Goal: Transaction & Acquisition: Purchase product/service

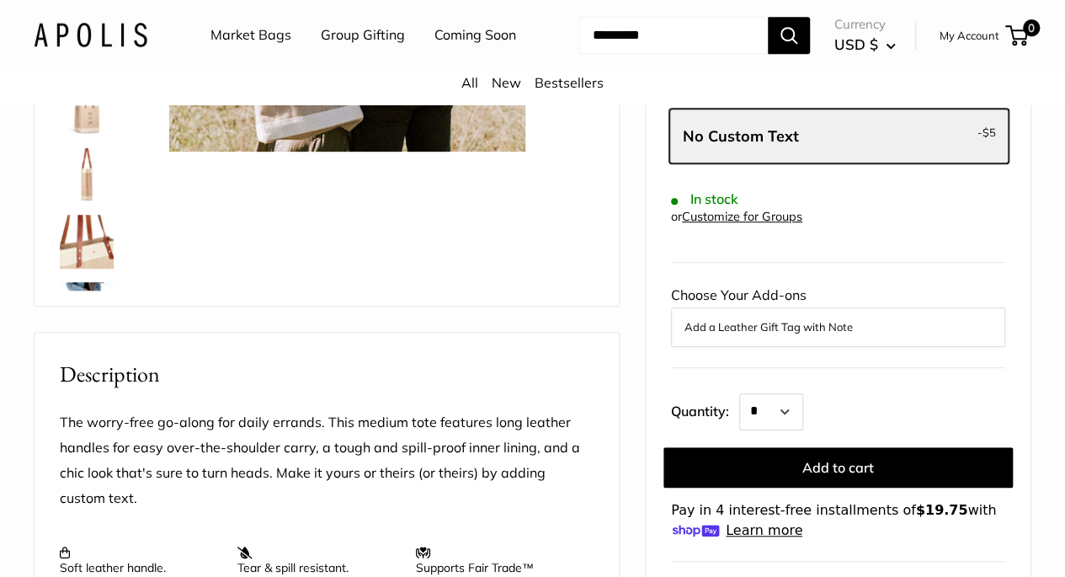
scroll to position [400, 0]
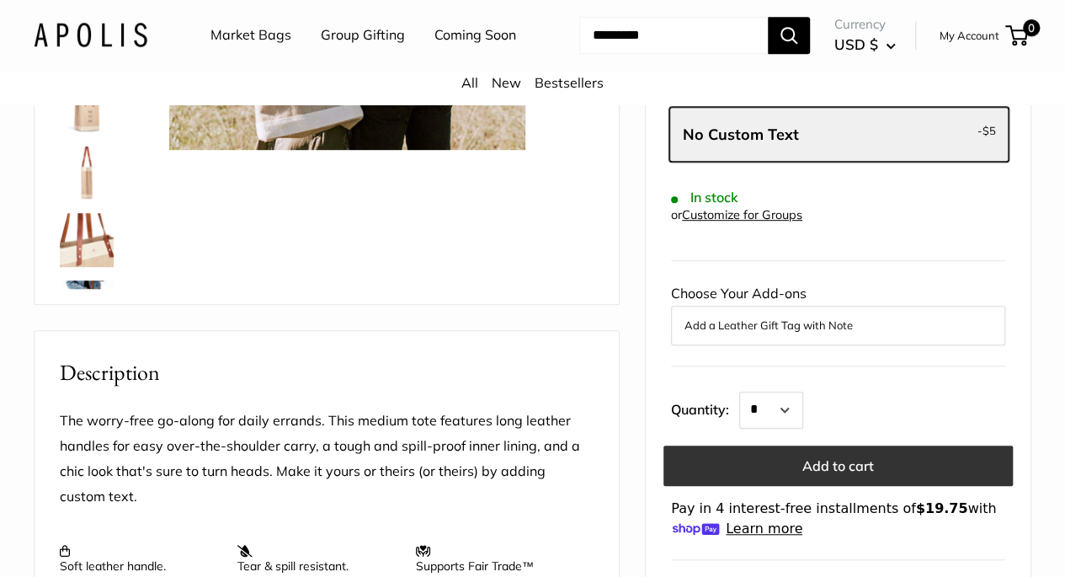
click at [829, 464] on button "Add to cart" at bounding box center [837, 465] width 349 height 40
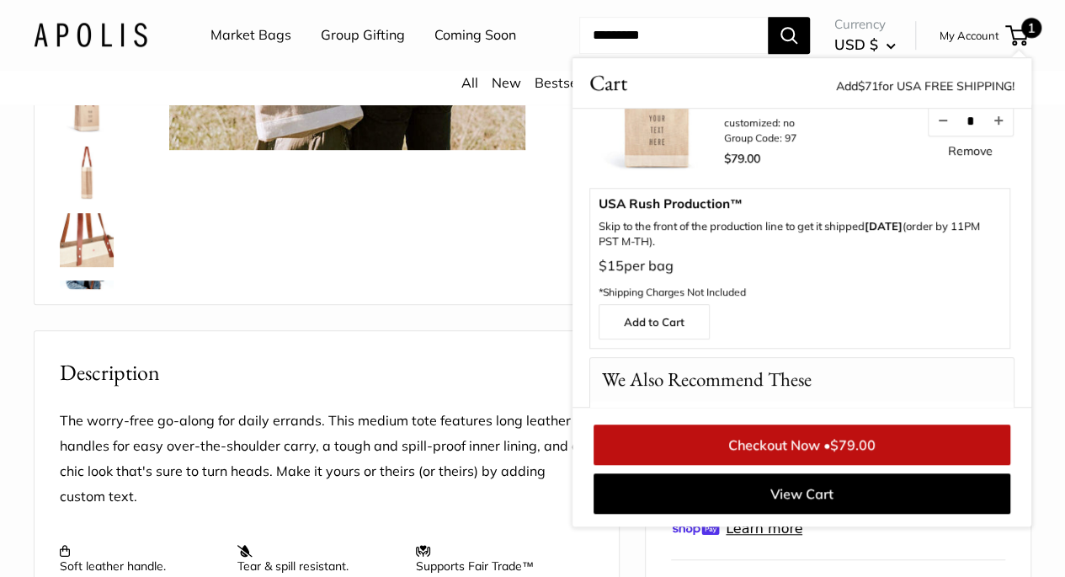
scroll to position [121, 0]
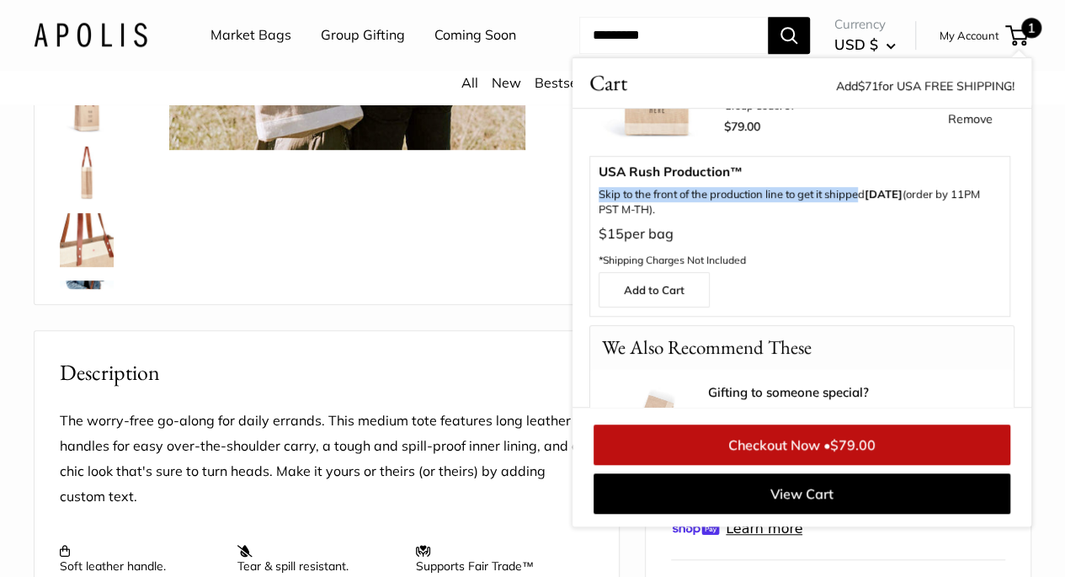
drag, startPoint x: 599, startPoint y: 235, endPoint x: 857, endPoint y: 245, distance: 257.8
click at [857, 217] on p "Skip to the front of the production line to get it shipped [DATE] (order by 11P…" at bounding box center [800, 202] width 402 height 30
click at [796, 272] on p "$15 per bag *Shipping Charges Not Included" at bounding box center [800, 246] width 402 height 51
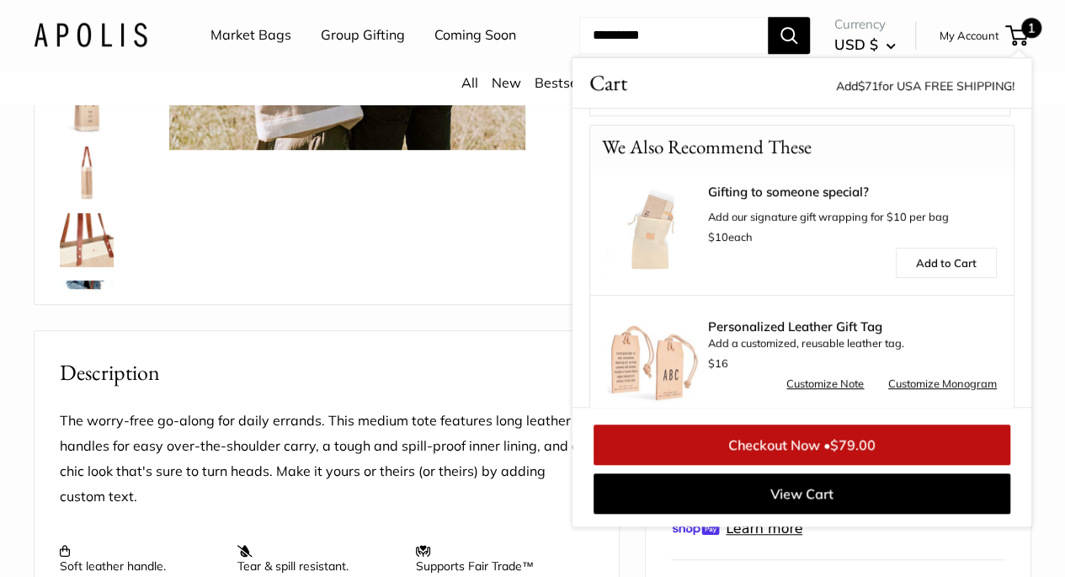
scroll to position [350, 0]
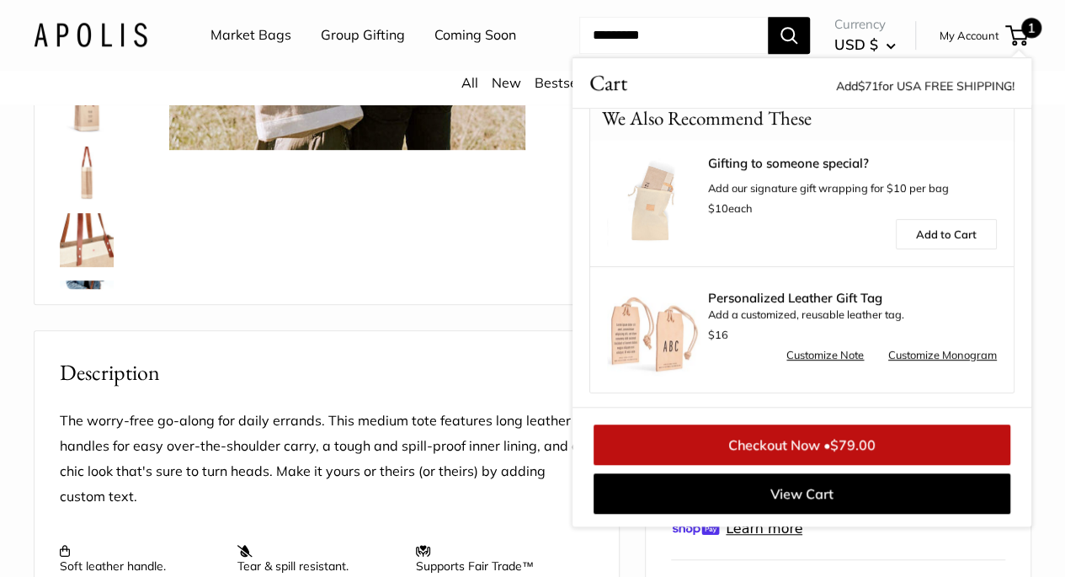
click at [783, 465] on link "Checkout Now • $79.00" at bounding box center [801, 444] width 417 height 40
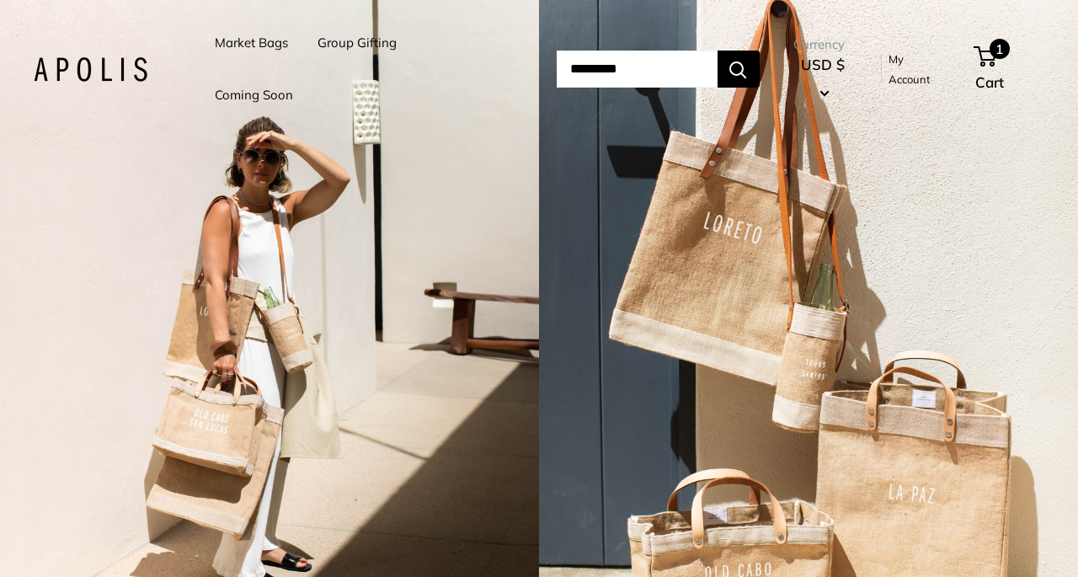
click at [993, 57] on span "1" at bounding box center [984, 56] width 23 height 20
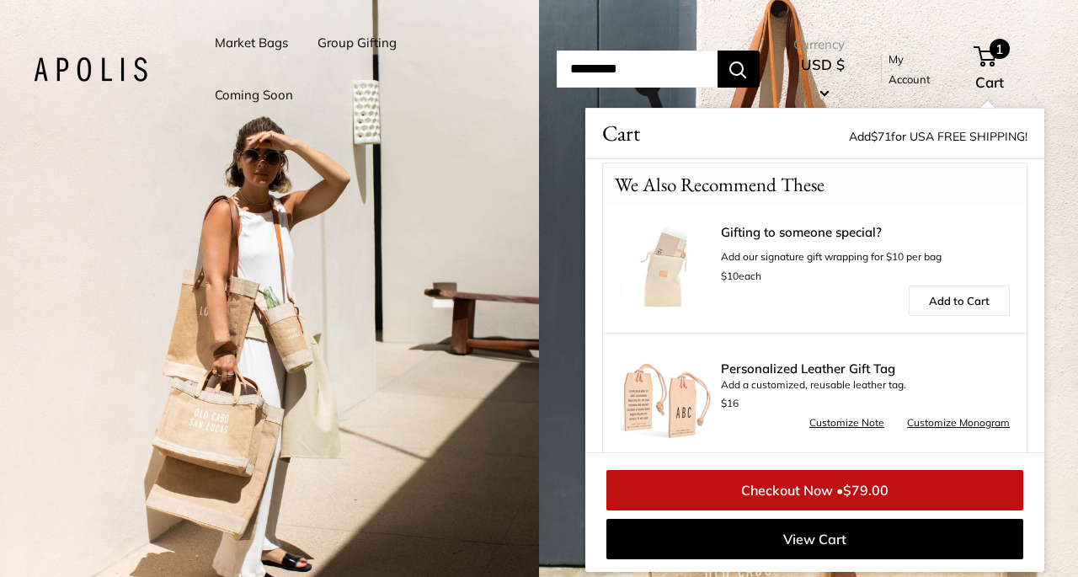
scroll to position [351, 0]
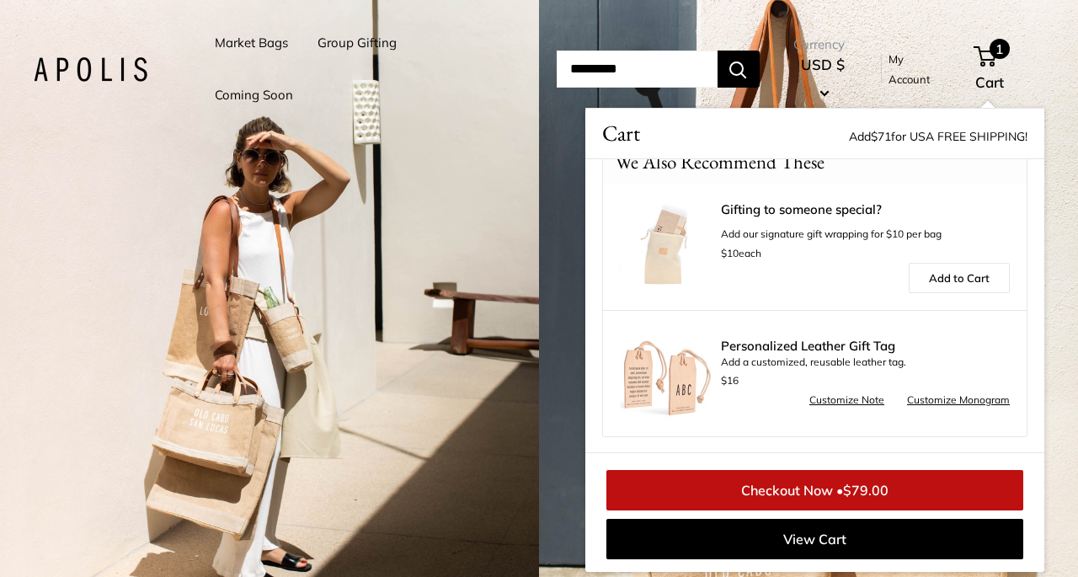
click at [785, 486] on link "Checkout Now • $79.00" at bounding box center [814, 490] width 417 height 40
